Goal: Check status: Check status

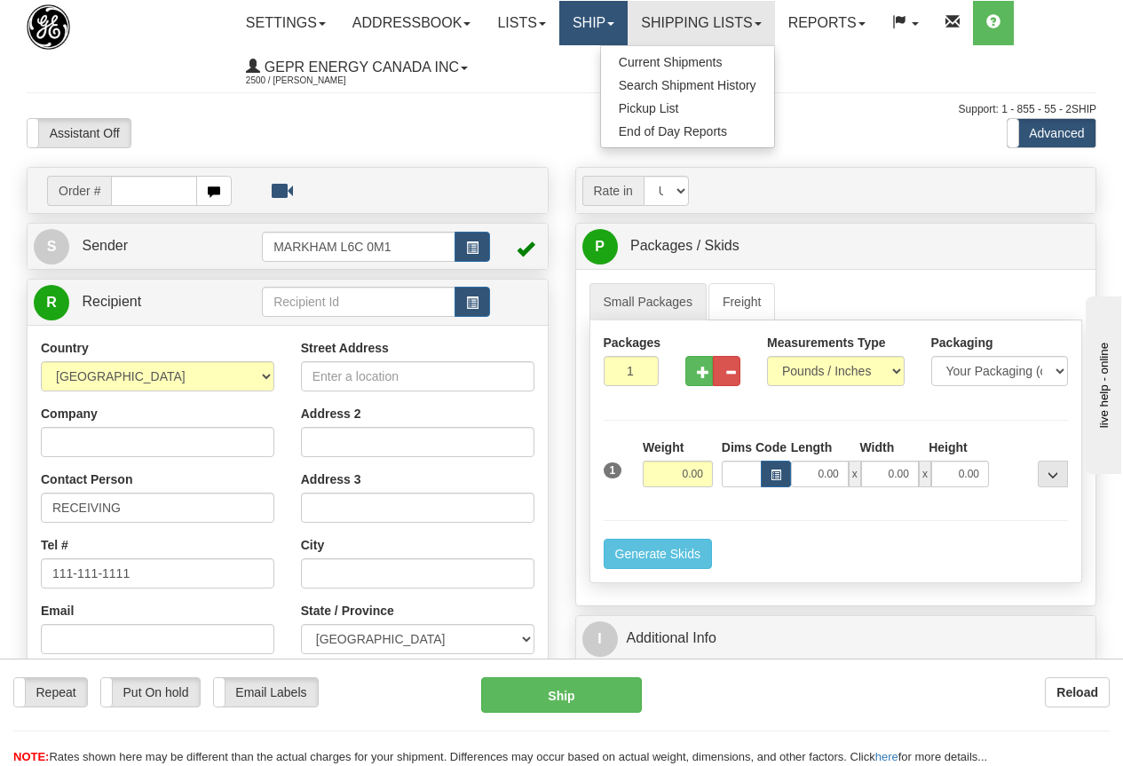
click at [608, 22] on link "Ship" at bounding box center [593, 23] width 68 height 44
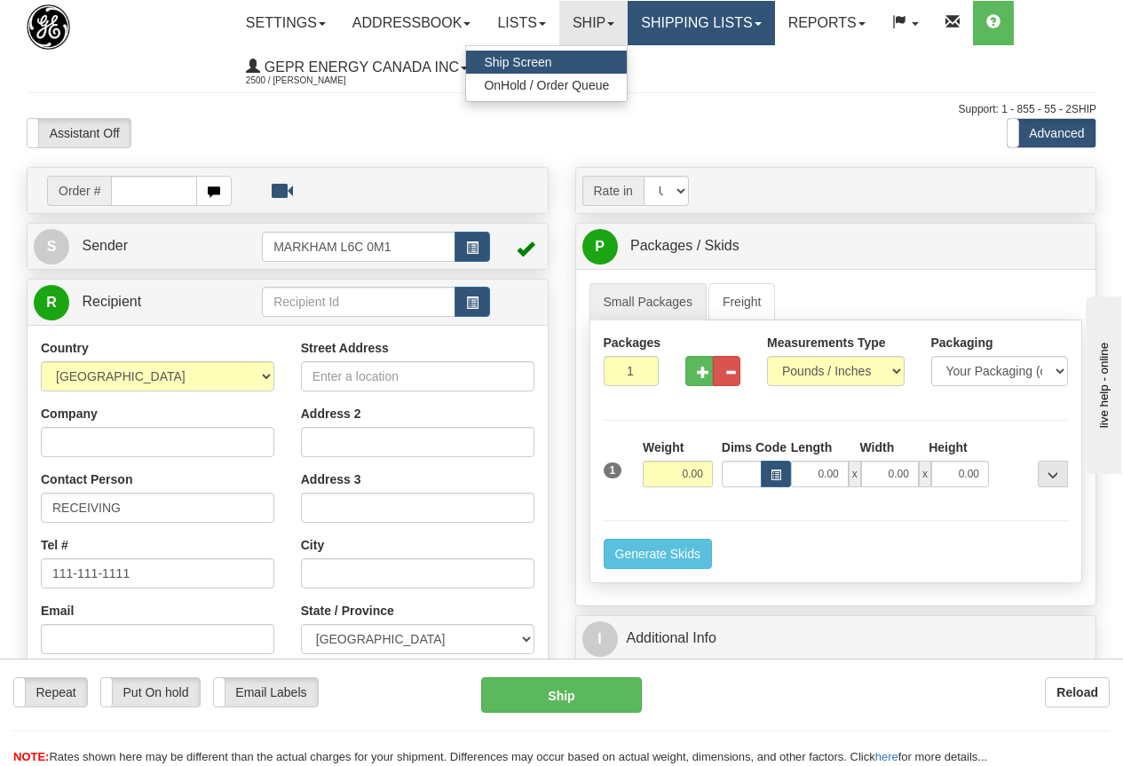
click at [705, 17] on link "Shipping lists" at bounding box center [701, 23] width 147 height 44
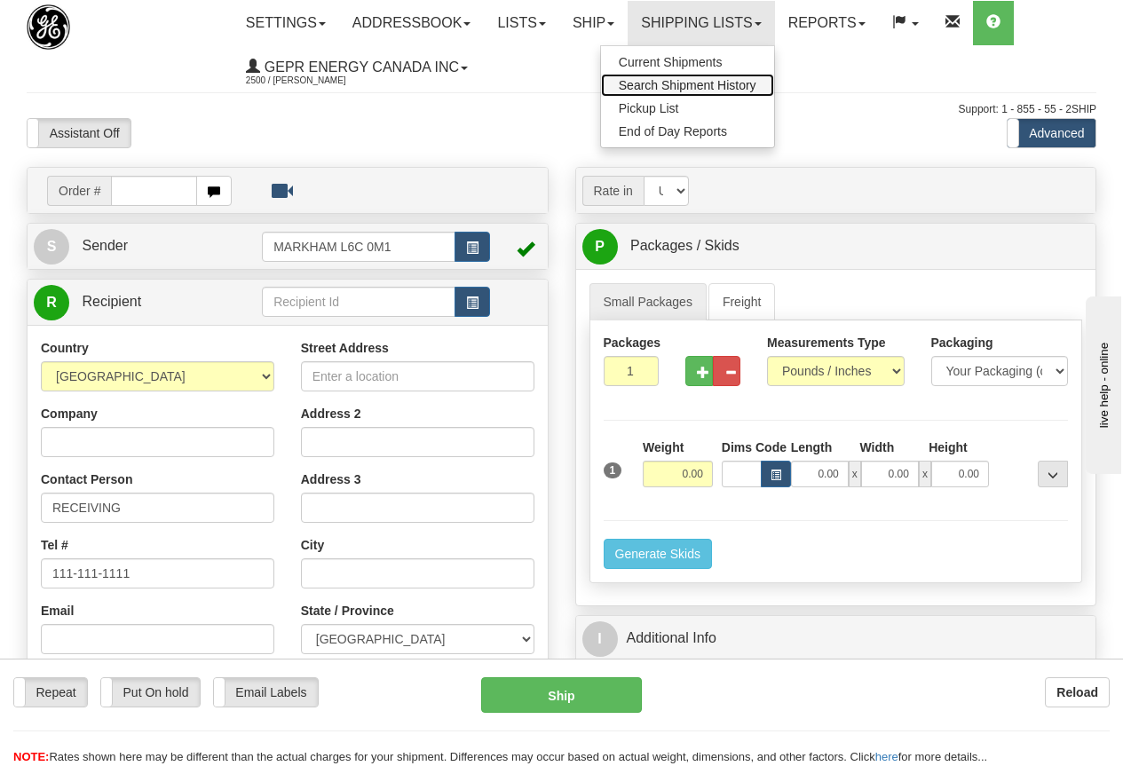
click at [700, 83] on span "Search Shipment History" at bounding box center [688, 85] width 138 height 14
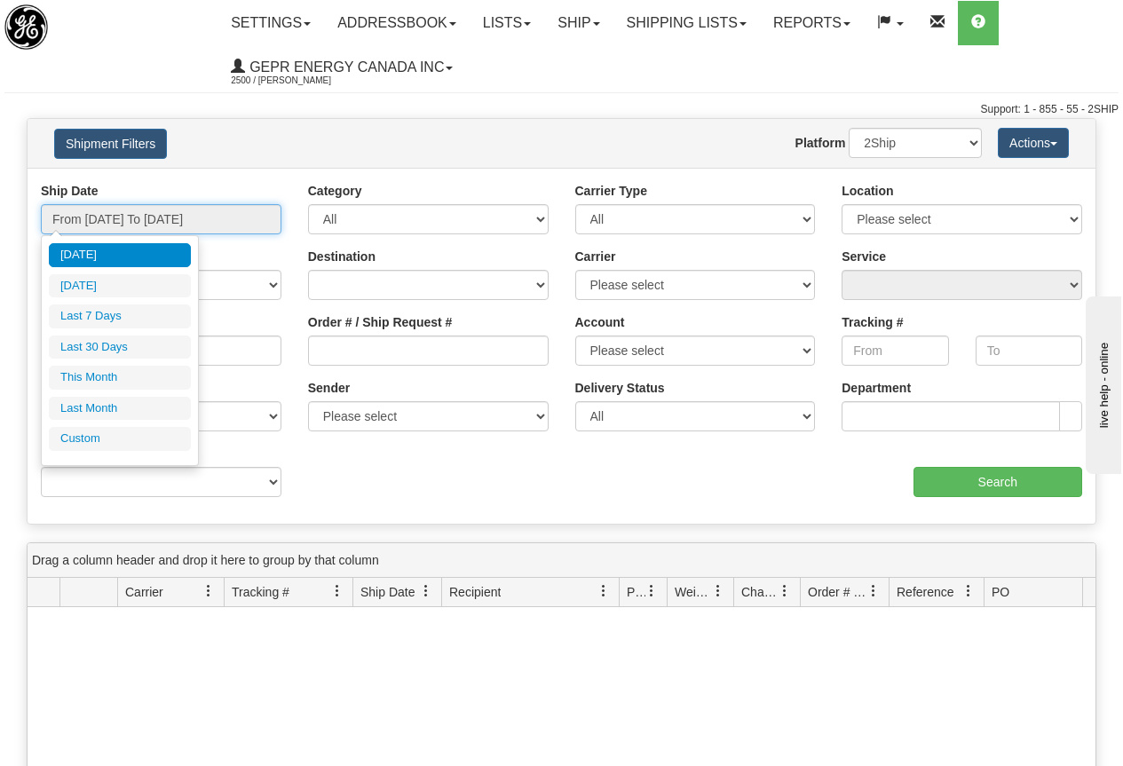
click at [174, 219] on input "From 08/24/2025 To 08/25/2025" at bounding box center [161, 219] width 241 height 30
click at [102, 343] on li "Last 30 Days" at bounding box center [120, 348] width 142 height 24
type input "From 07/27/2025 To 08/25/2025"
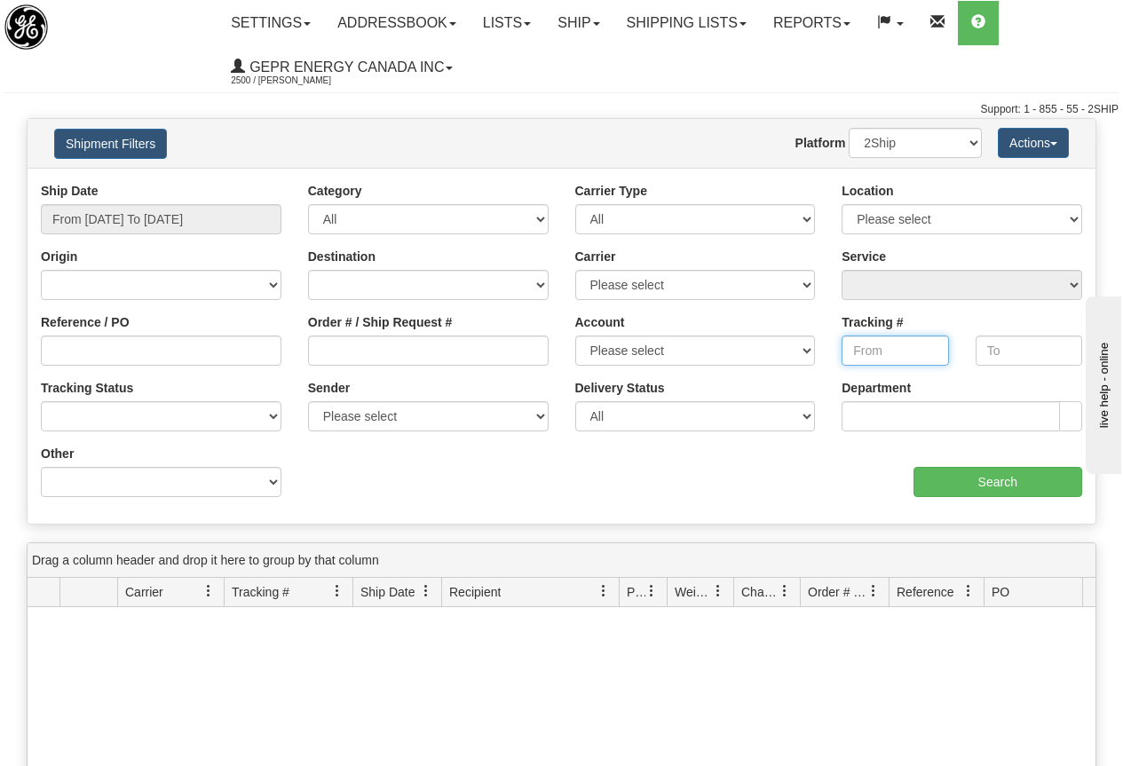
click at [876, 345] on input "Tracking #" at bounding box center [895, 351] width 107 height 30
paste input "5618455441"
type input "5618455441"
click at [969, 483] on input "Search" at bounding box center [999, 482] width 170 height 30
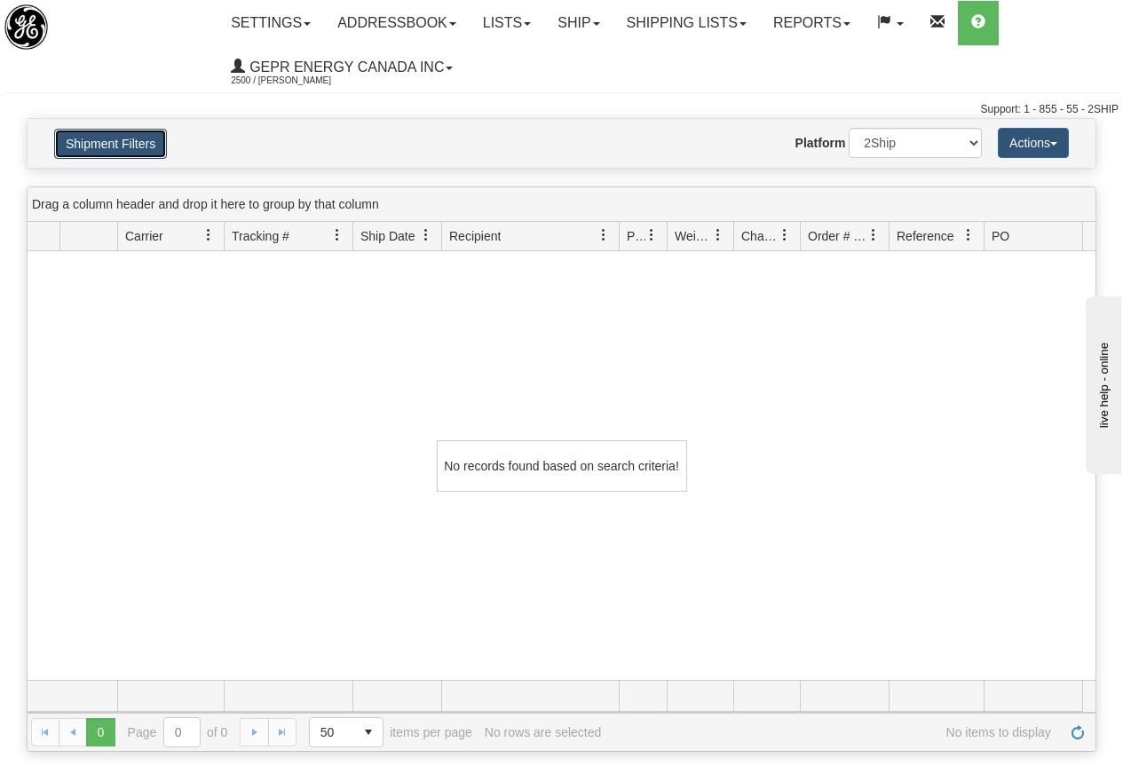
click at [121, 140] on button "Shipment Filters" at bounding box center [110, 144] width 113 height 30
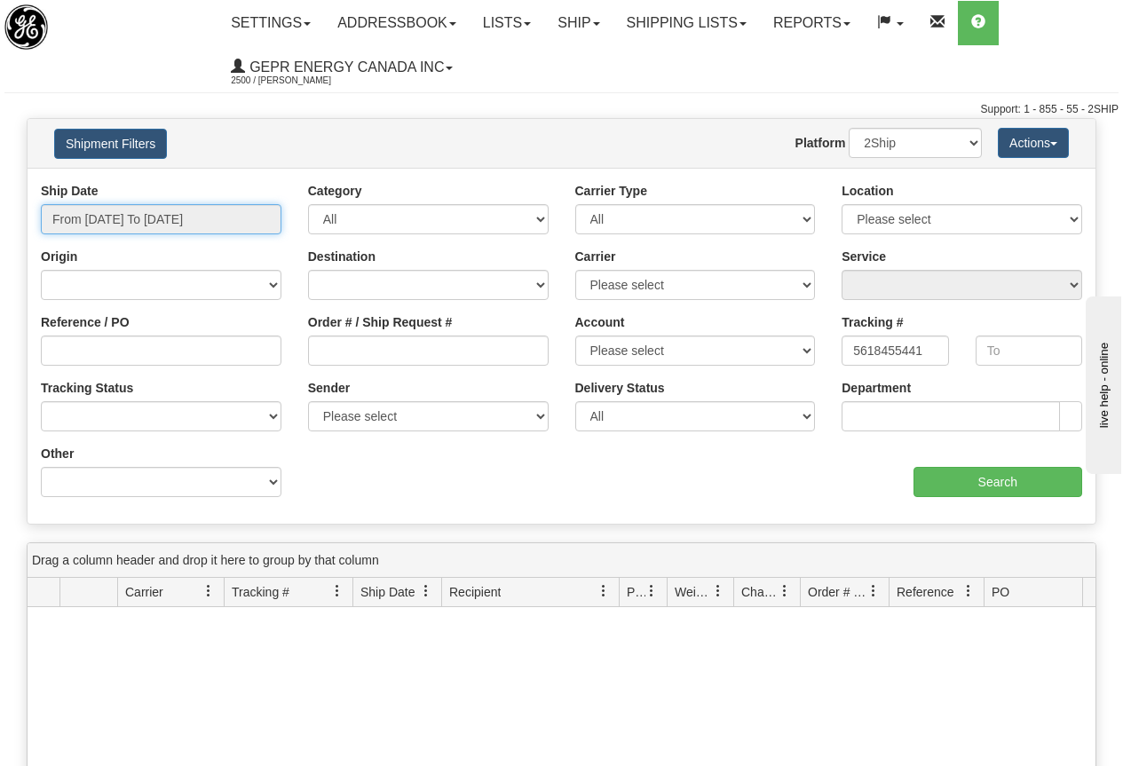
click at [139, 219] on input "From 07/27/2025 To 08/25/2025" at bounding box center [161, 219] width 241 height 30
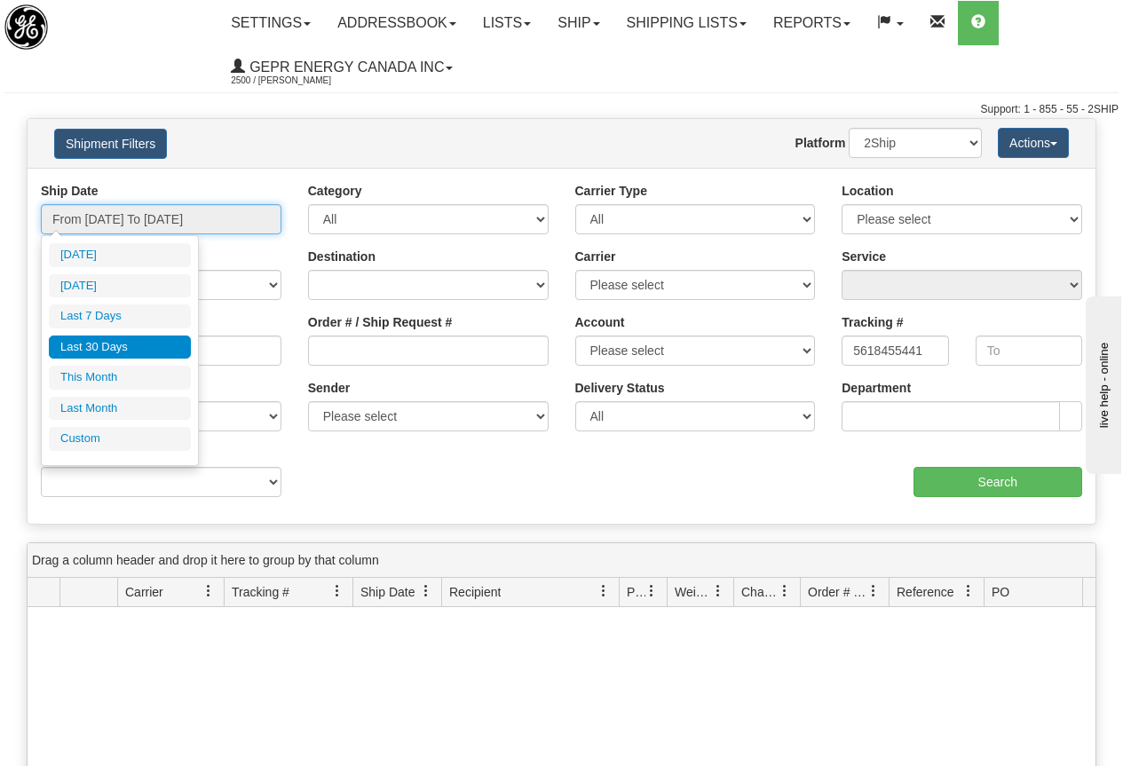
type input "08/24/2025"
type input "07/27/2025"
type input "[DATE]"
type input "08/01/2025"
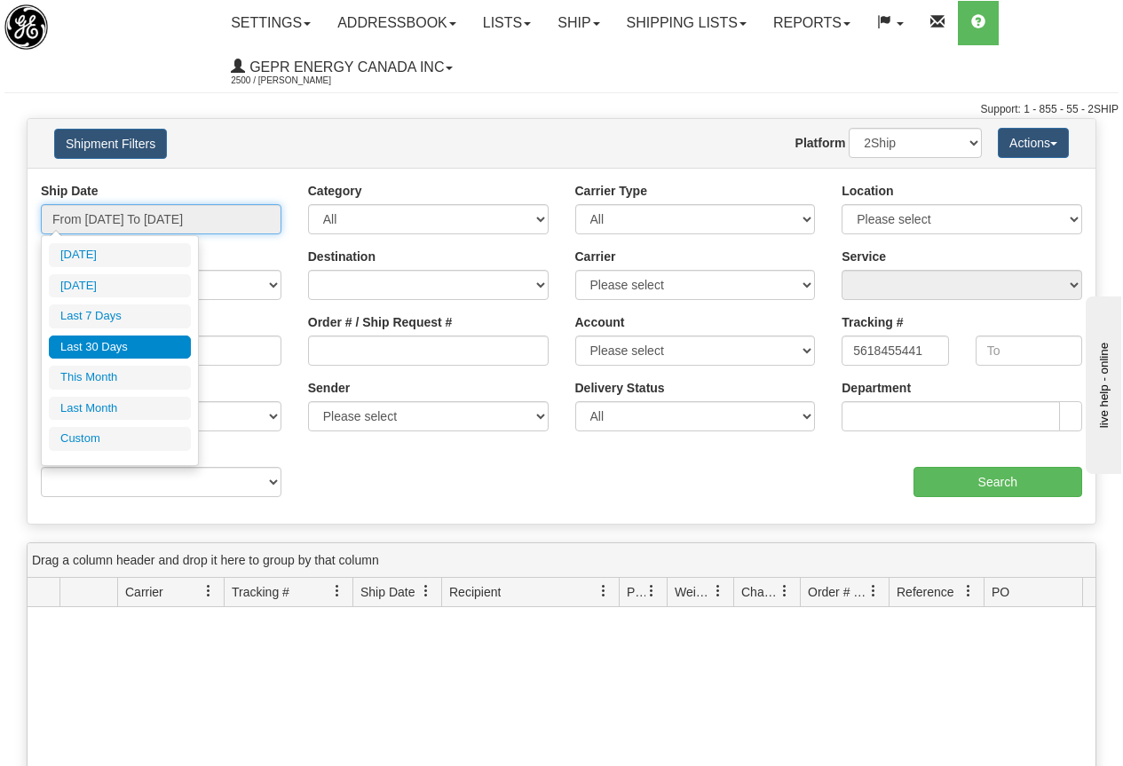
type input "08/31/2025"
type input "07/01/2025"
type input "07/31/2025"
type input "07/27/2025"
type input "[DATE]"
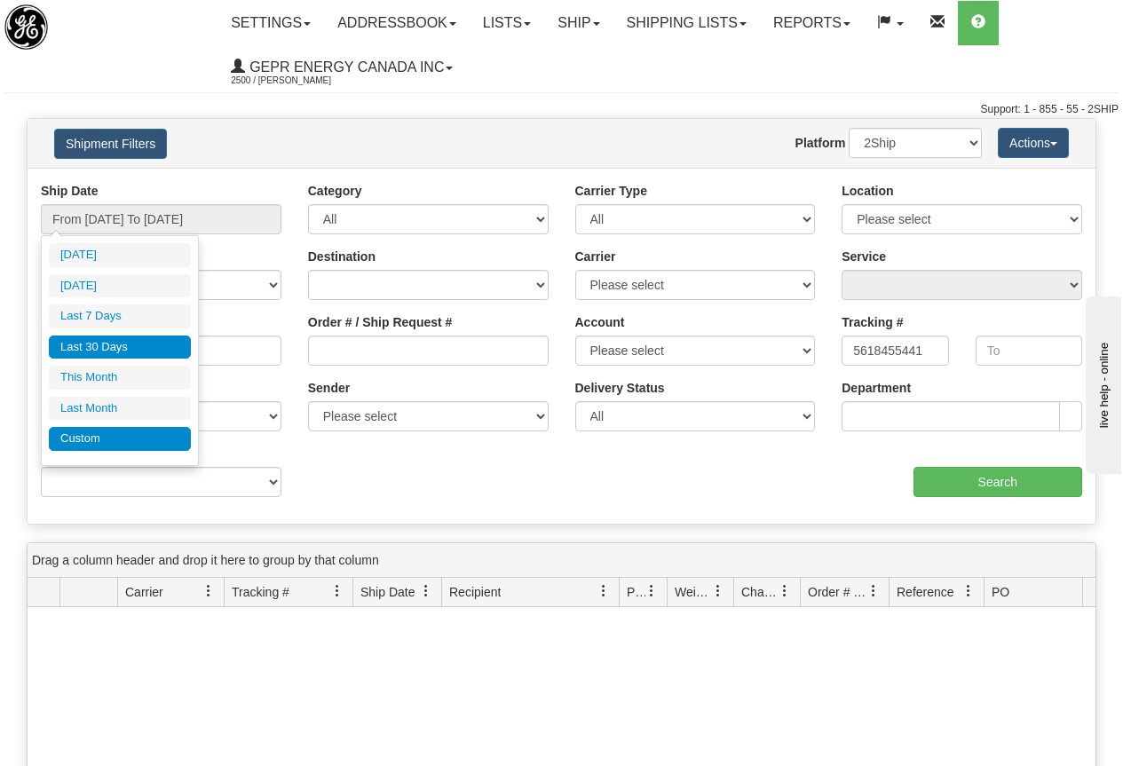
click at [86, 440] on li "Custom" at bounding box center [120, 439] width 142 height 24
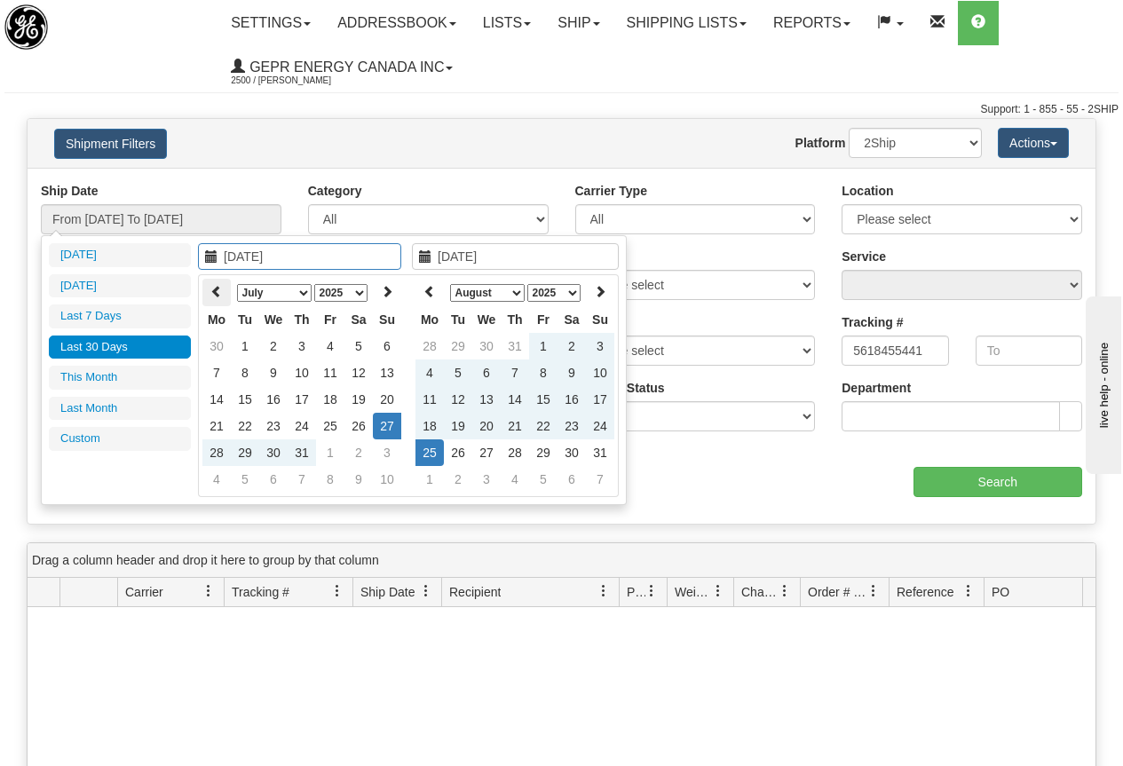
click at [217, 291] on icon at bounding box center [216, 291] width 12 height 12
click at [216, 289] on icon at bounding box center [216, 291] width 12 height 12
click at [215, 288] on icon at bounding box center [216, 291] width 12 height 12
type input "03/04/2025"
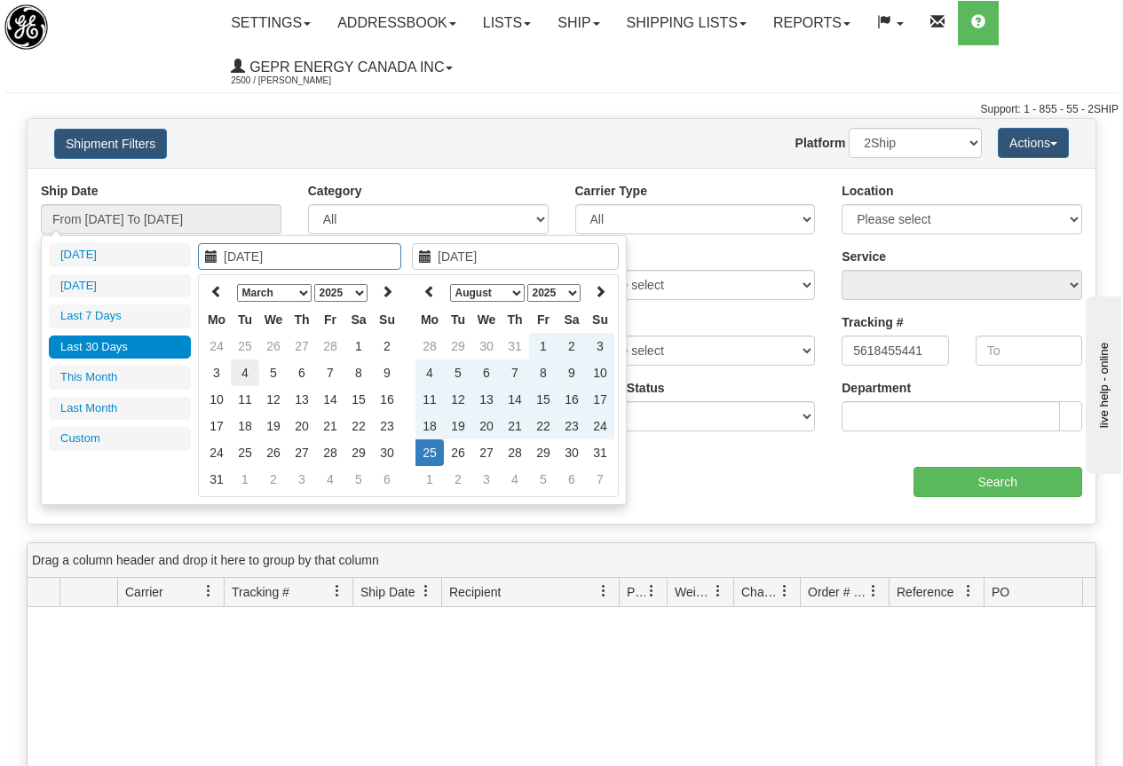
click at [241, 367] on td "4" at bounding box center [245, 373] width 28 height 27
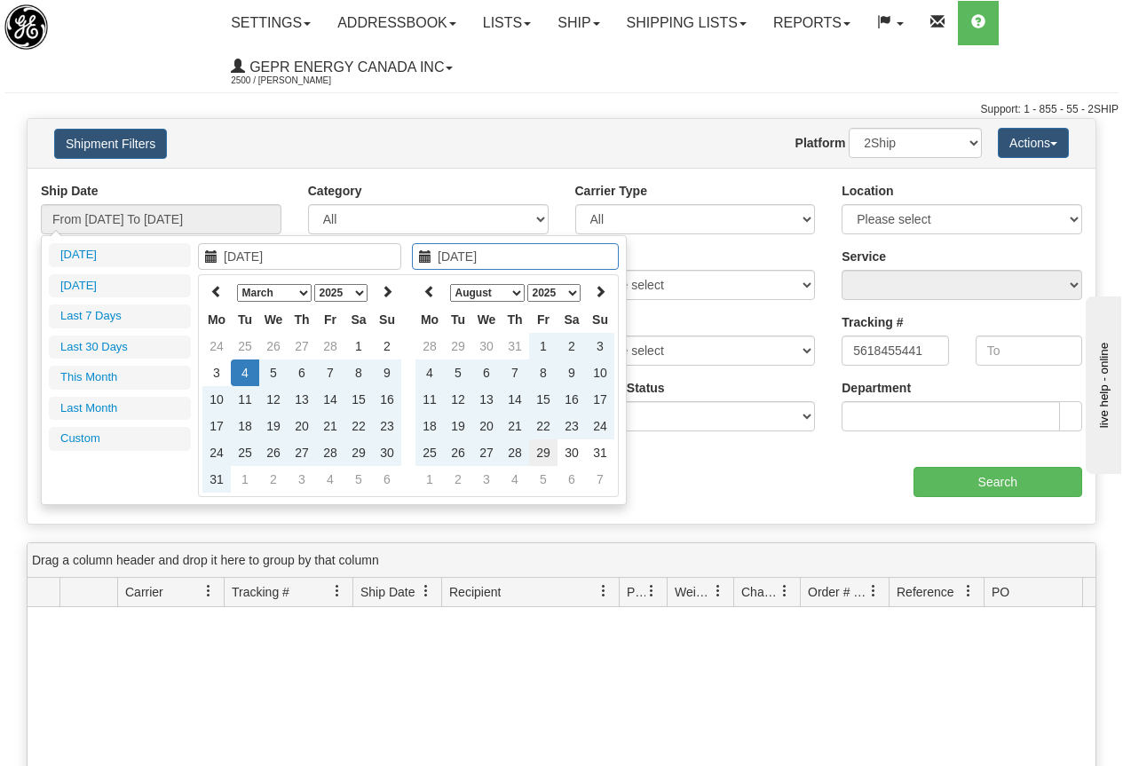
type input "08/29/2025"
click at [543, 448] on td "29" at bounding box center [543, 453] width 28 height 27
type input "From 03/04/2025 To 08/29/2025"
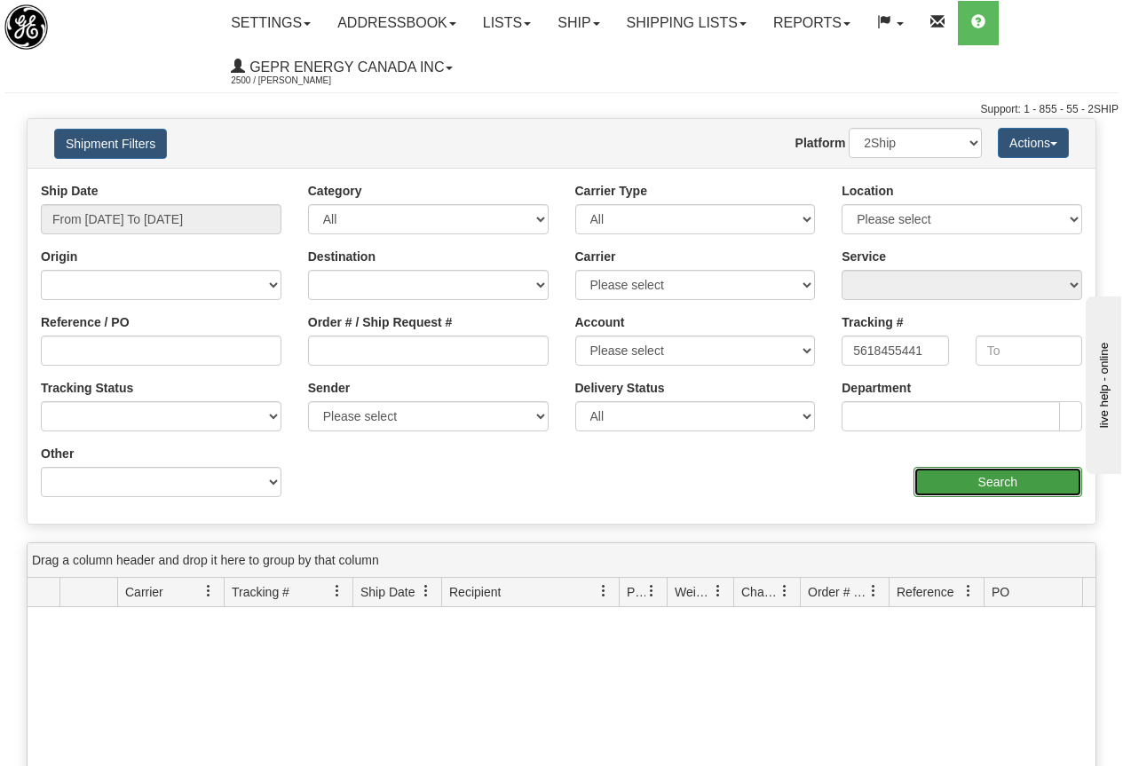
click at [985, 481] on input "Search" at bounding box center [999, 482] width 170 height 30
